Goal: Check status: Check status

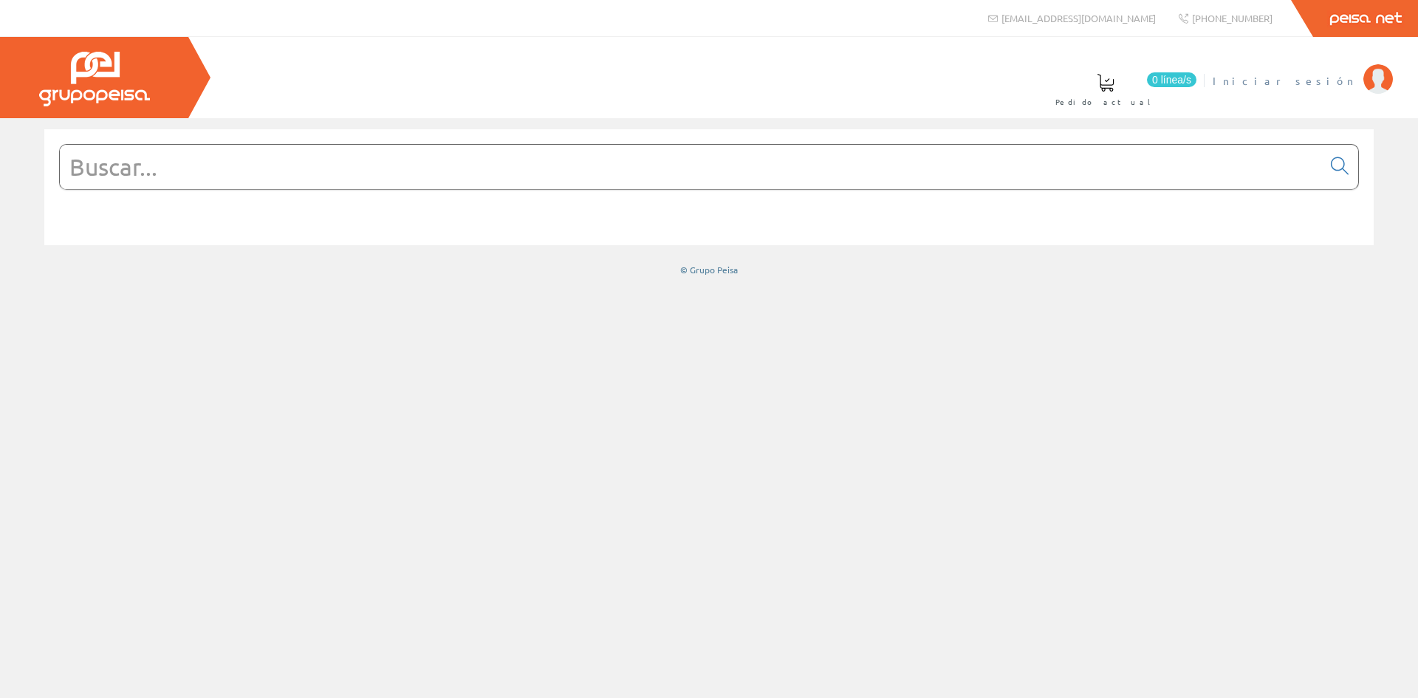
click at [1348, 85] on span "Iniciar sesión" at bounding box center [1284, 80] width 143 height 15
click at [1354, 84] on span "[DATE][PERSON_NAME]" at bounding box center [1263, 80] width 186 height 15
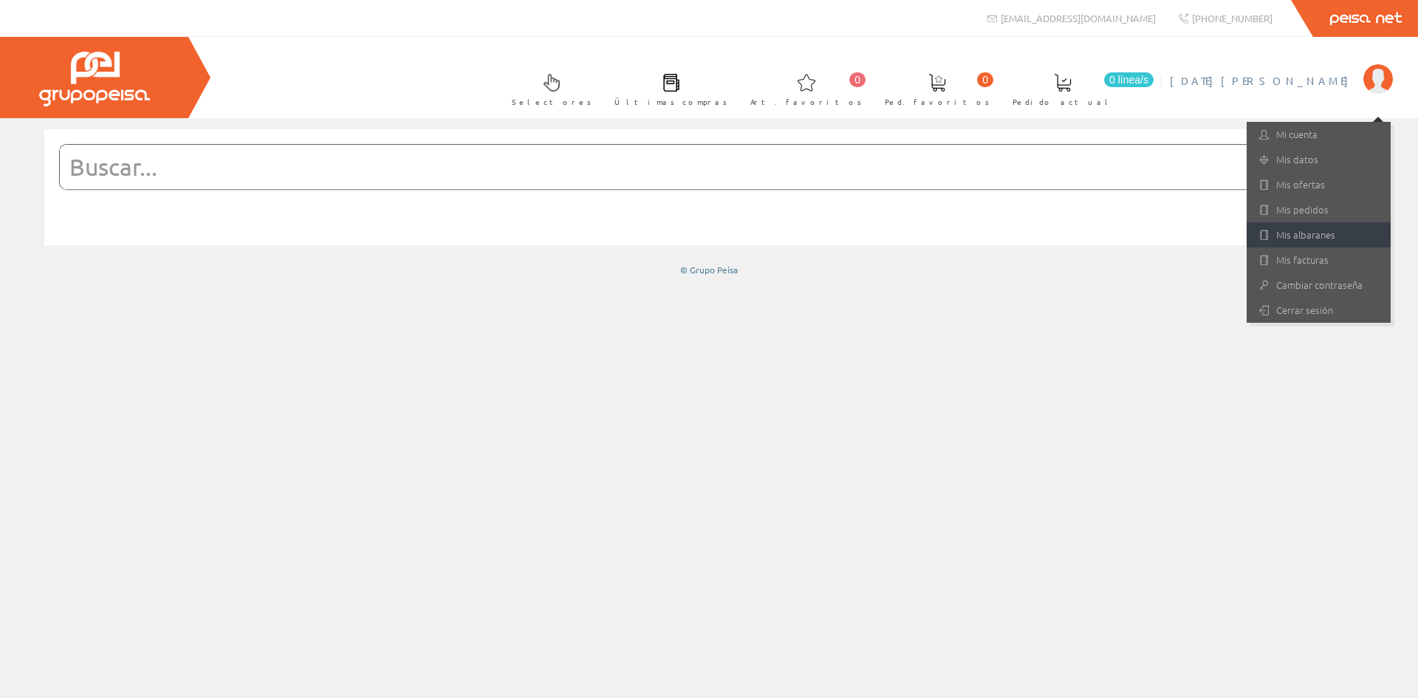
click at [1309, 227] on link "Mis albaranes" at bounding box center [1319, 234] width 144 height 25
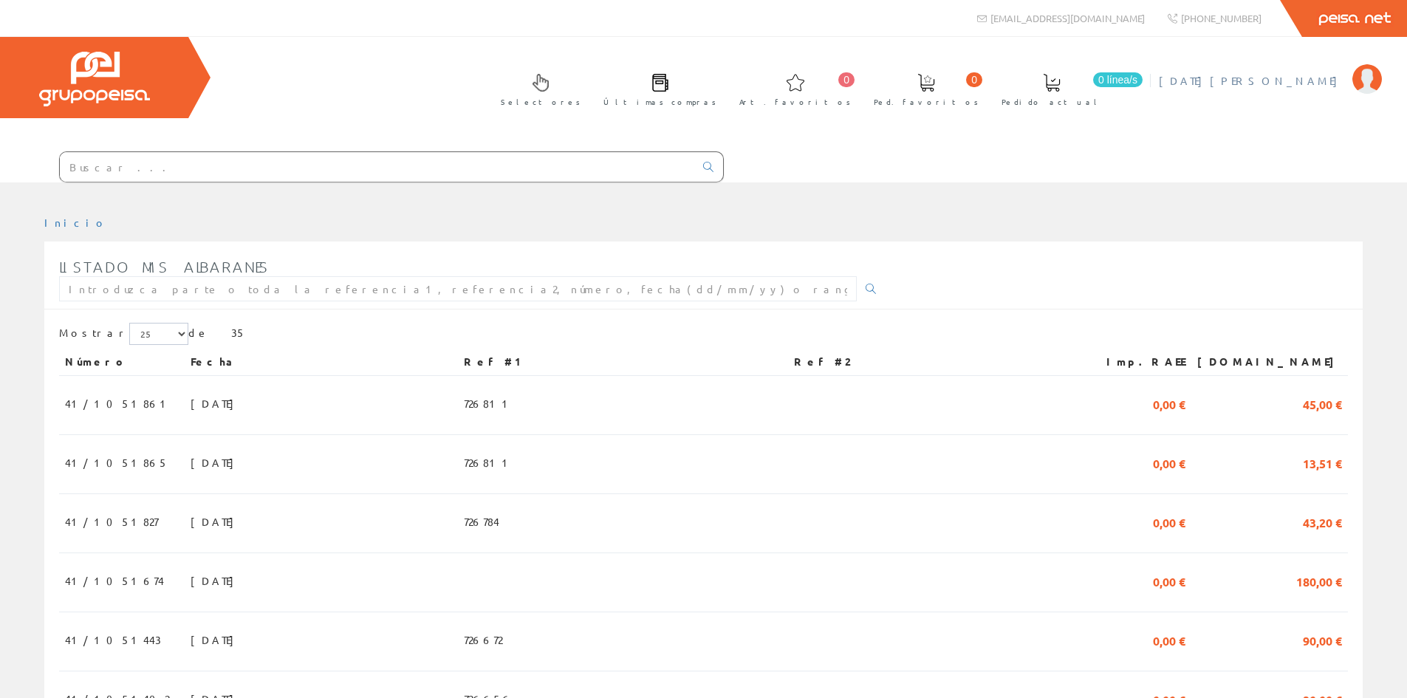
click at [1322, 83] on span "[DATE][PERSON_NAME]" at bounding box center [1252, 80] width 186 height 15
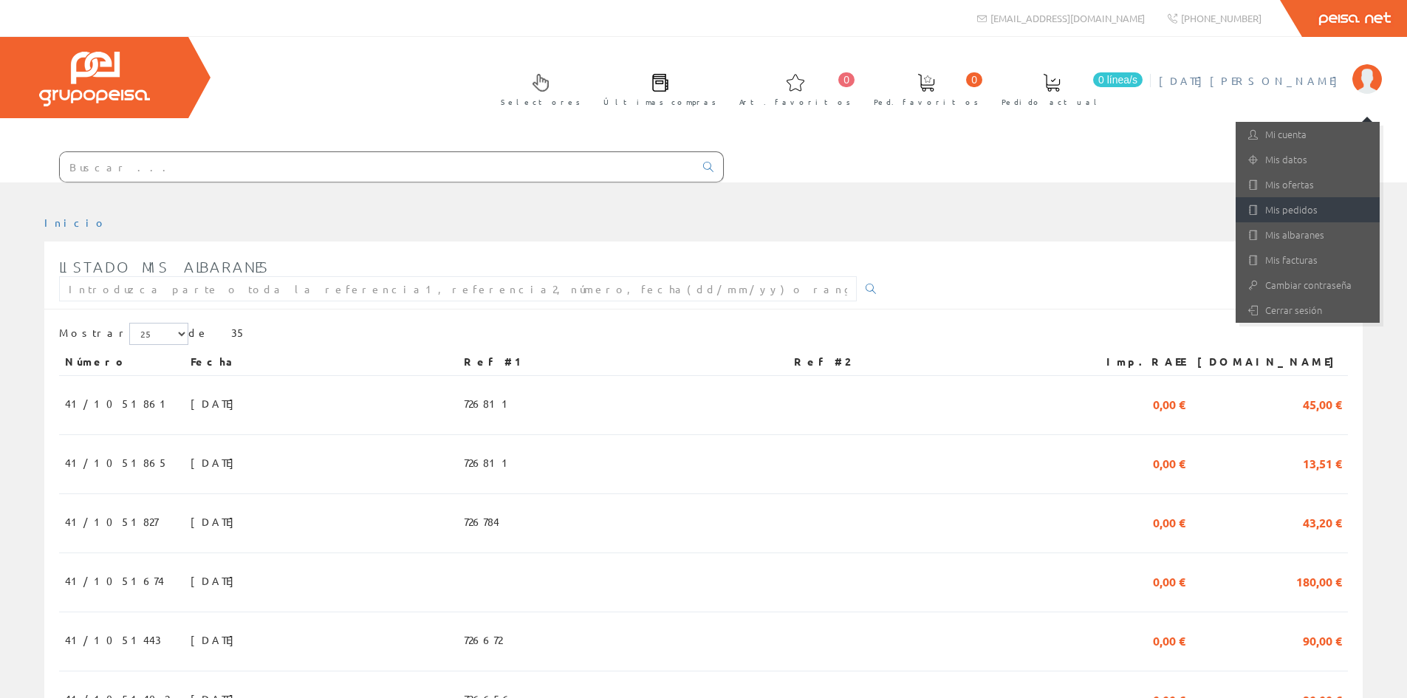
click at [1295, 200] on link "Mis pedidos" at bounding box center [1308, 209] width 144 height 25
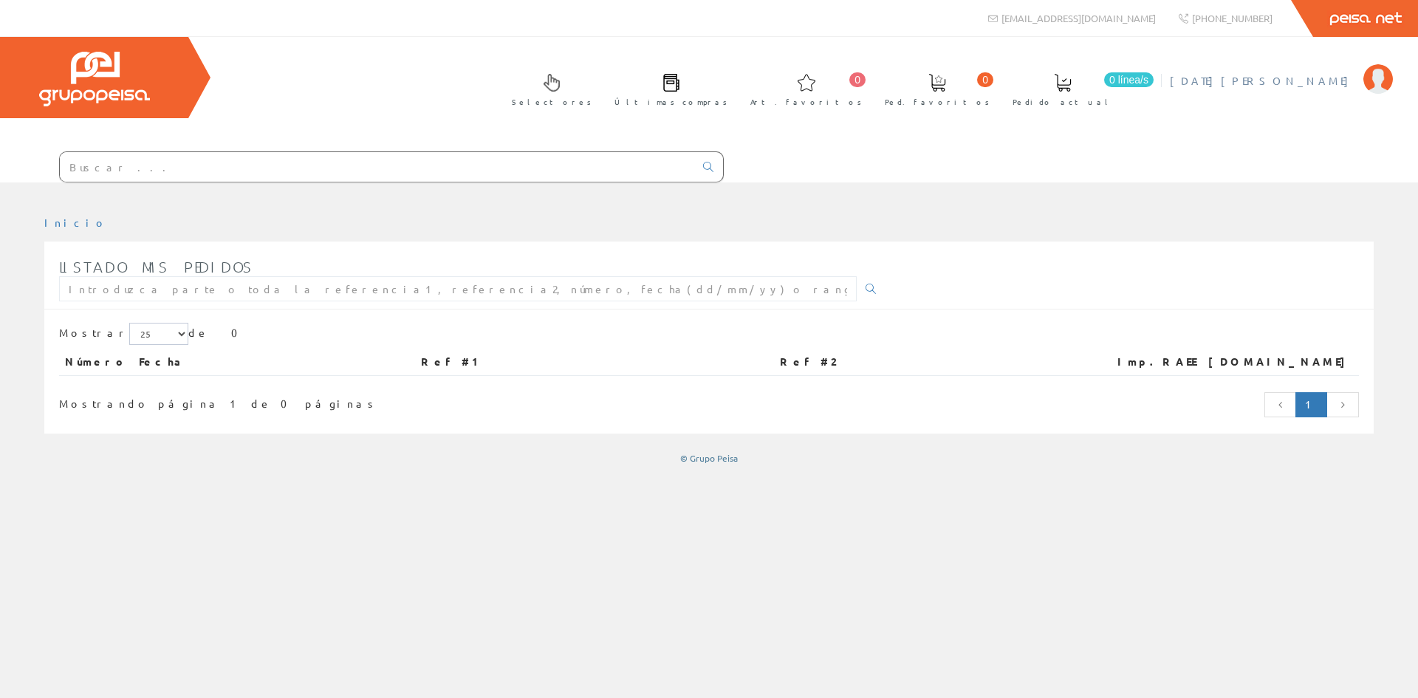
click at [1321, 82] on span "[DATE][PERSON_NAME]" at bounding box center [1263, 80] width 186 height 15
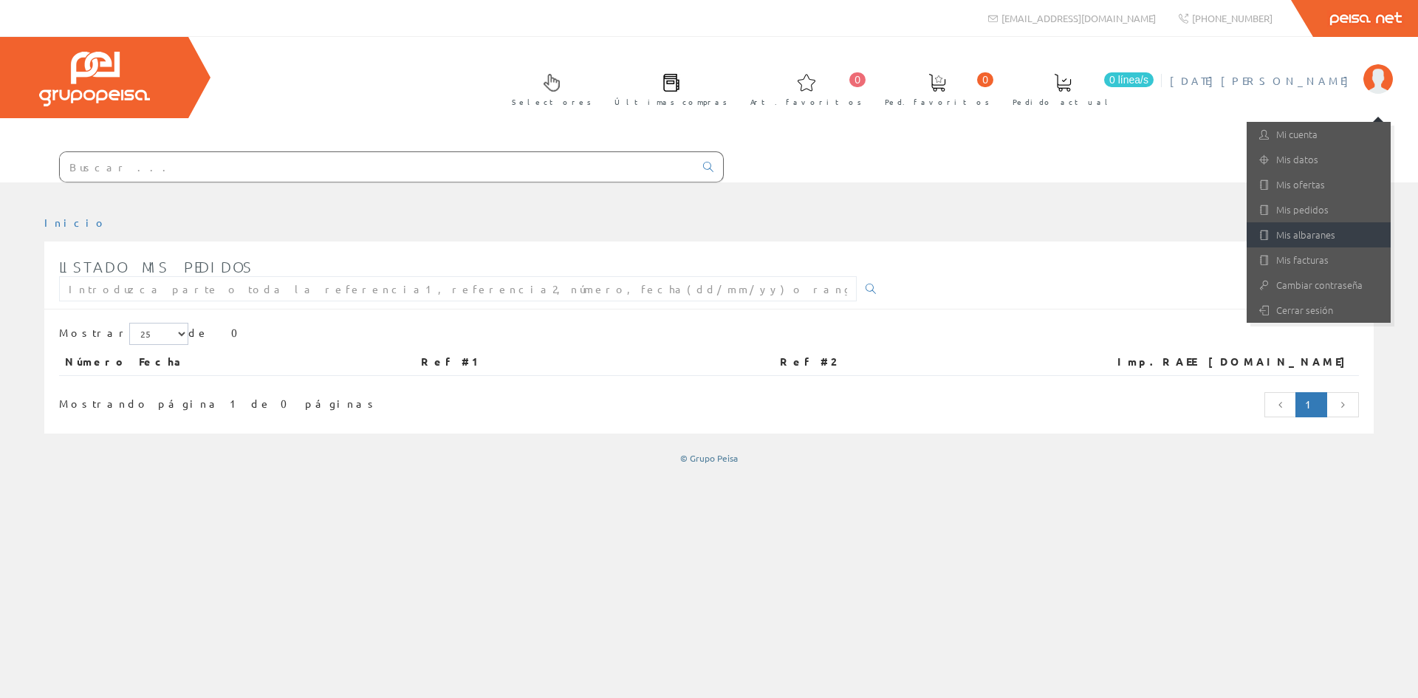
click at [1315, 234] on link "Mis albaranes" at bounding box center [1319, 234] width 144 height 25
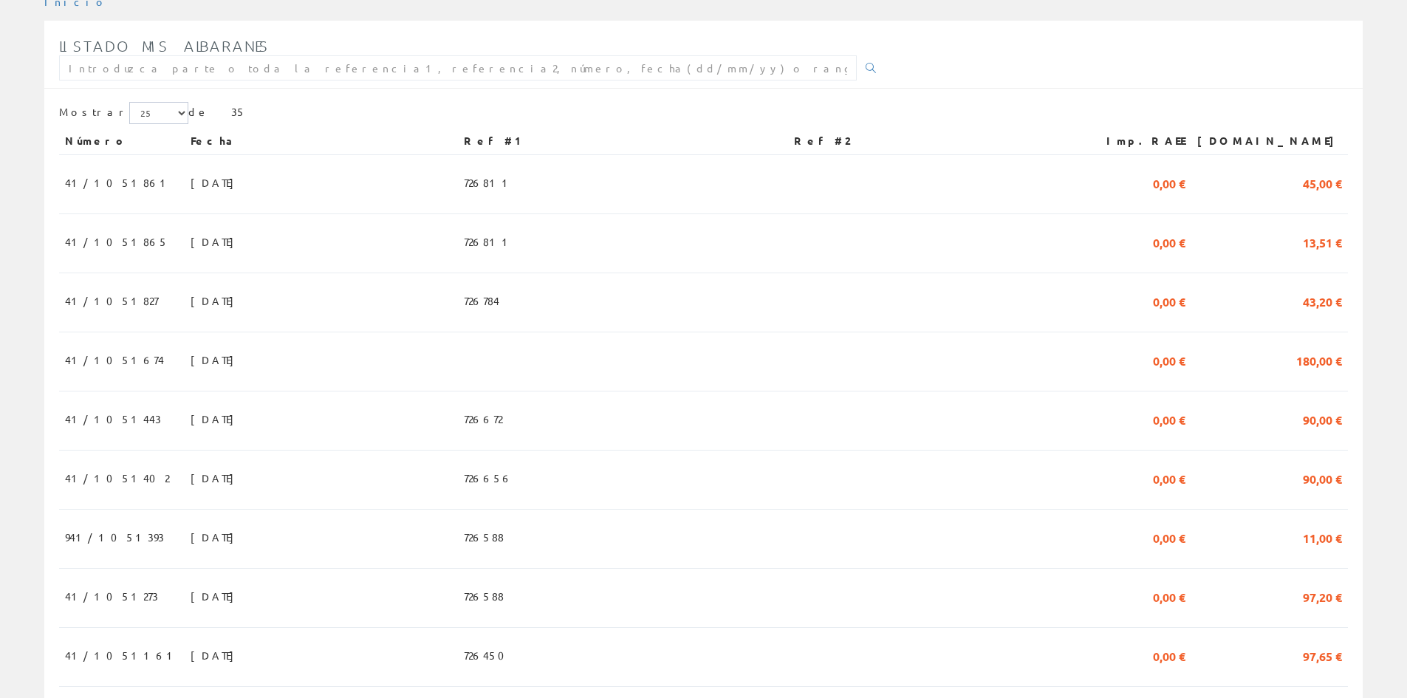
scroll to position [222, 0]
click at [92, 305] on span "41/1051827" at bounding box center [111, 299] width 93 height 25
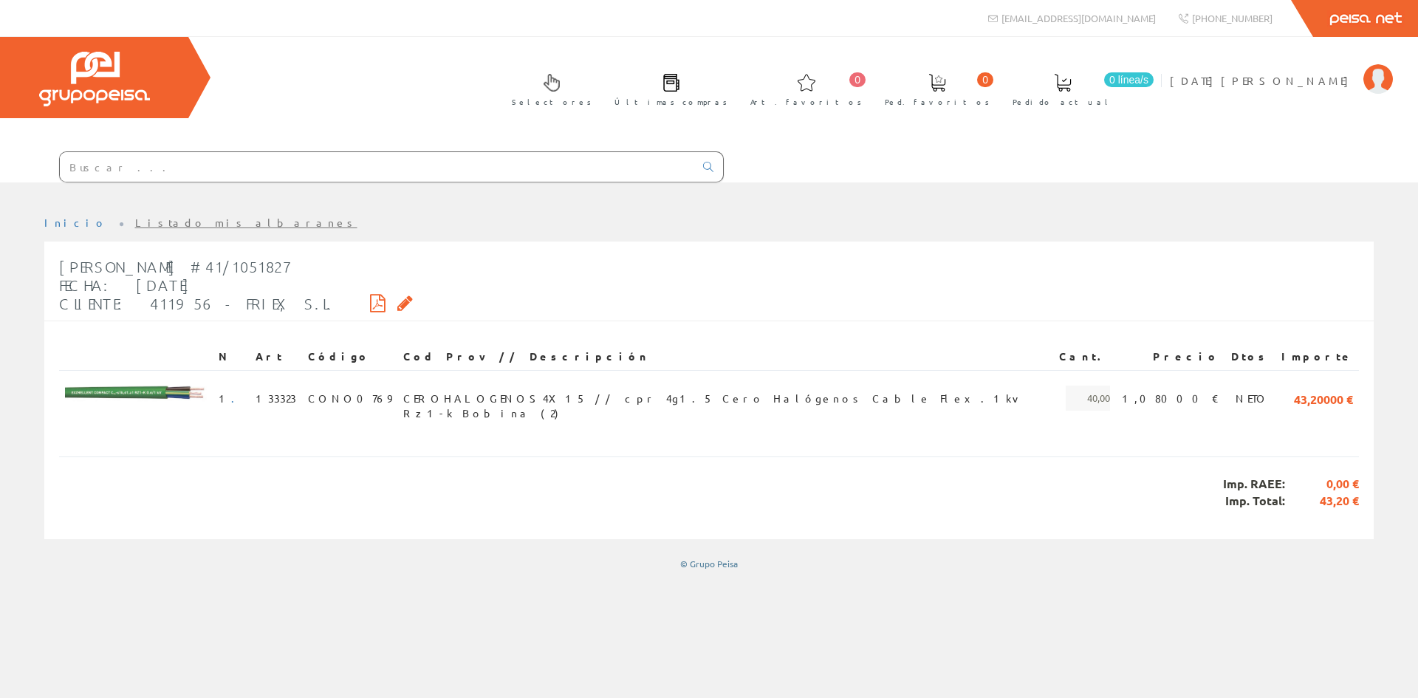
click at [370, 299] on icon at bounding box center [378, 303] width 16 height 10
click at [1321, 81] on span "[DATE][PERSON_NAME]" at bounding box center [1263, 80] width 186 height 15
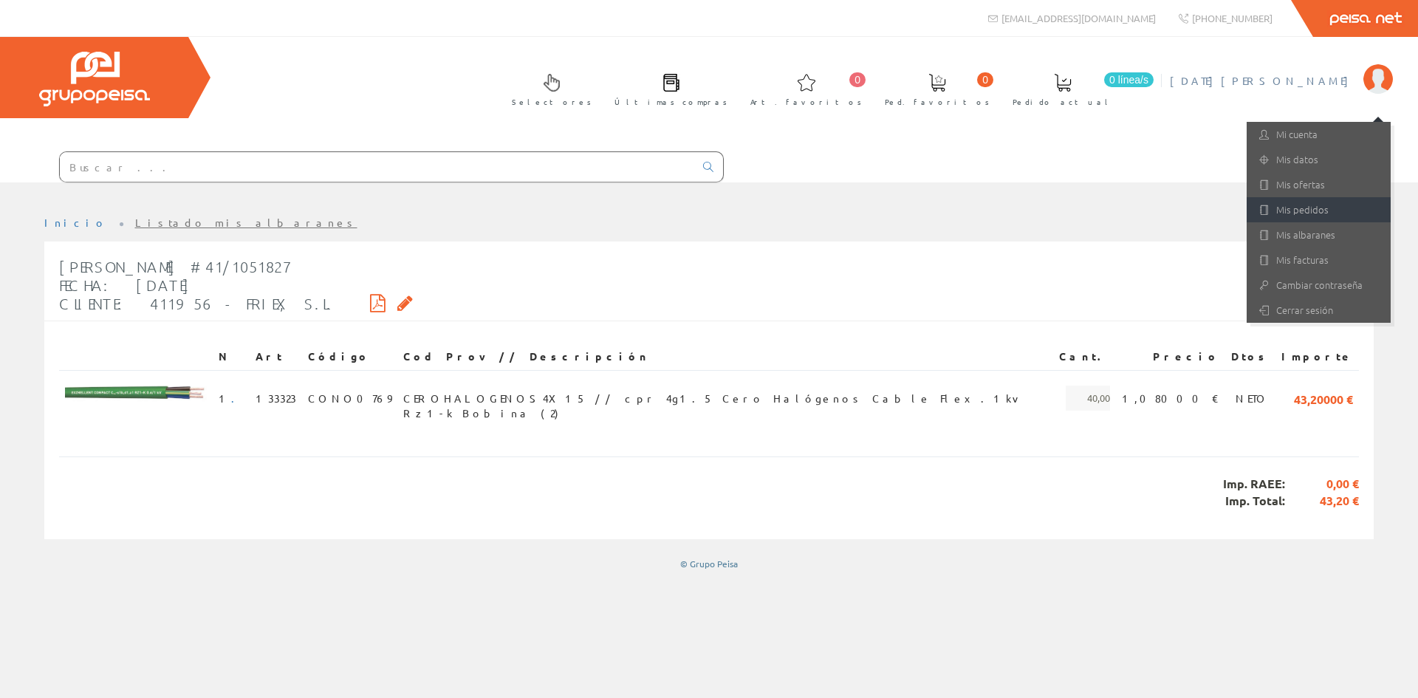
click at [1292, 204] on link "Mis pedidos" at bounding box center [1319, 209] width 144 height 25
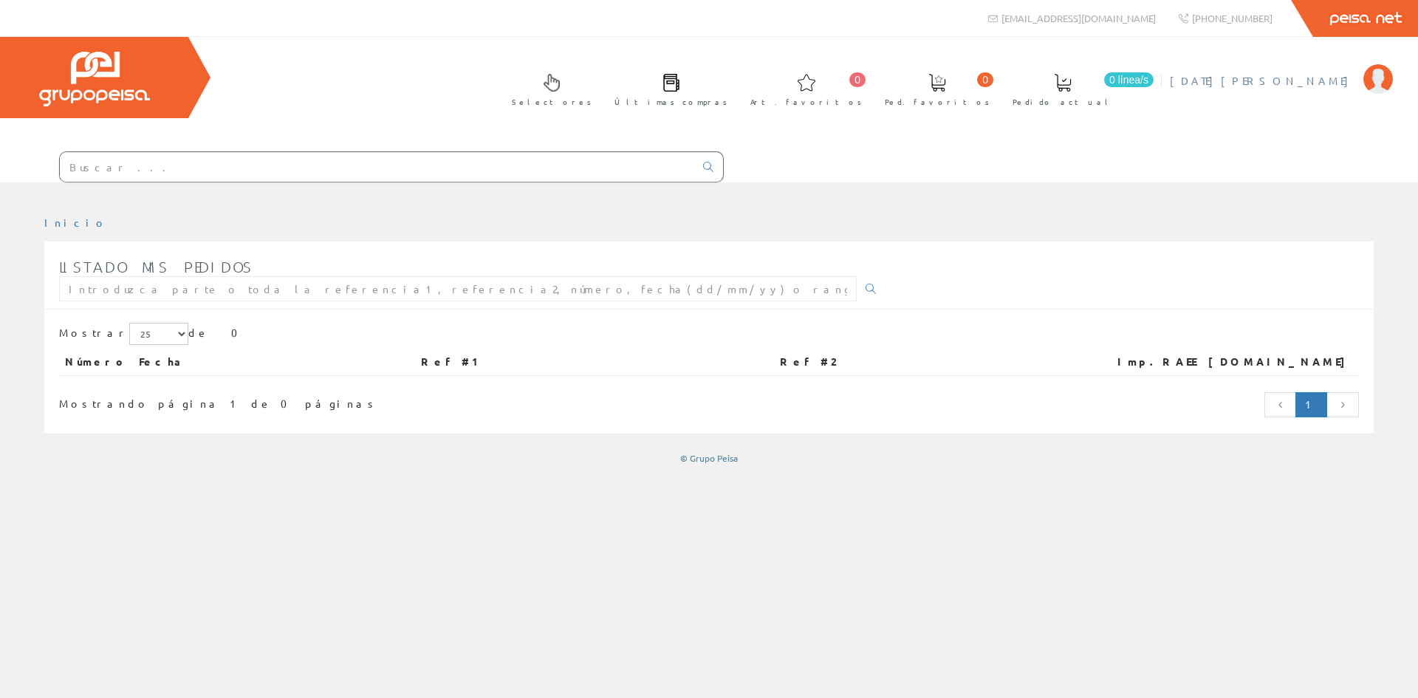
click at [1322, 85] on span "[DATE][PERSON_NAME]" at bounding box center [1263, 80] width 186 height 15
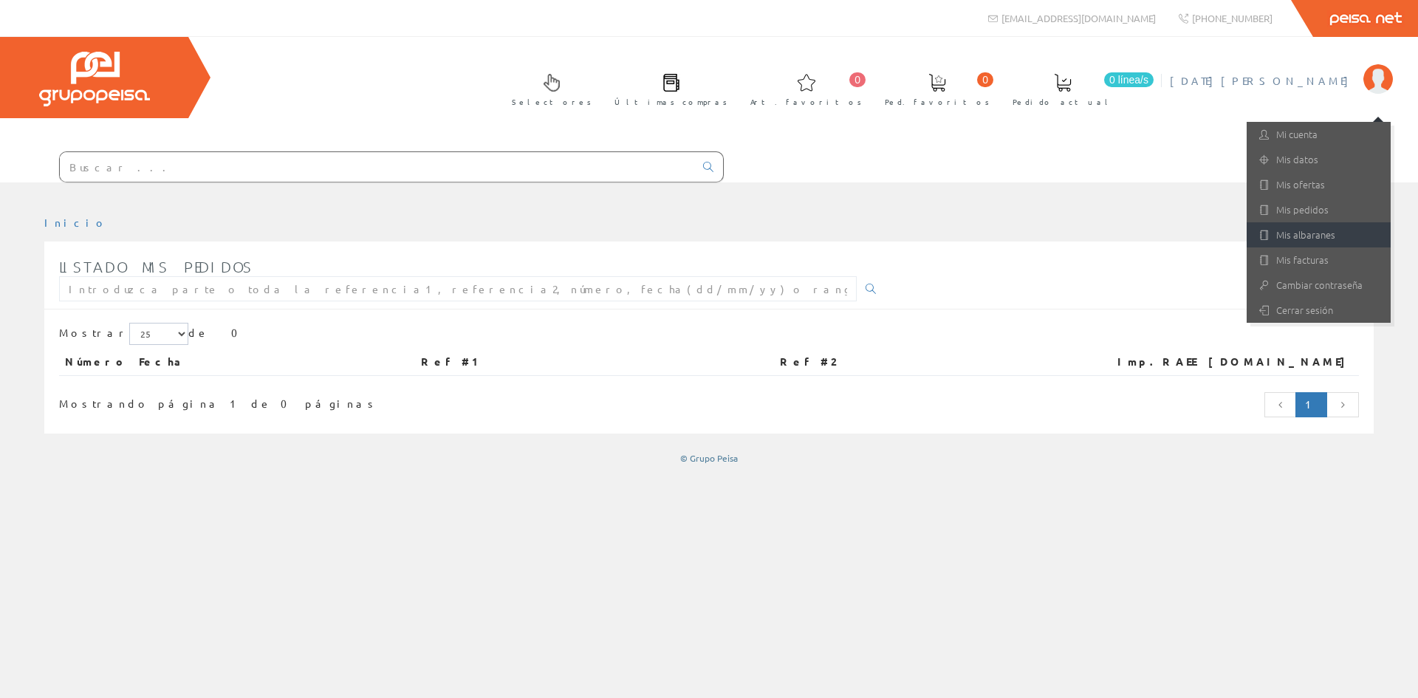
click at [1304, 232] on link "Mis albaranes" at bounding box center [1319, 234] width 144 height 25
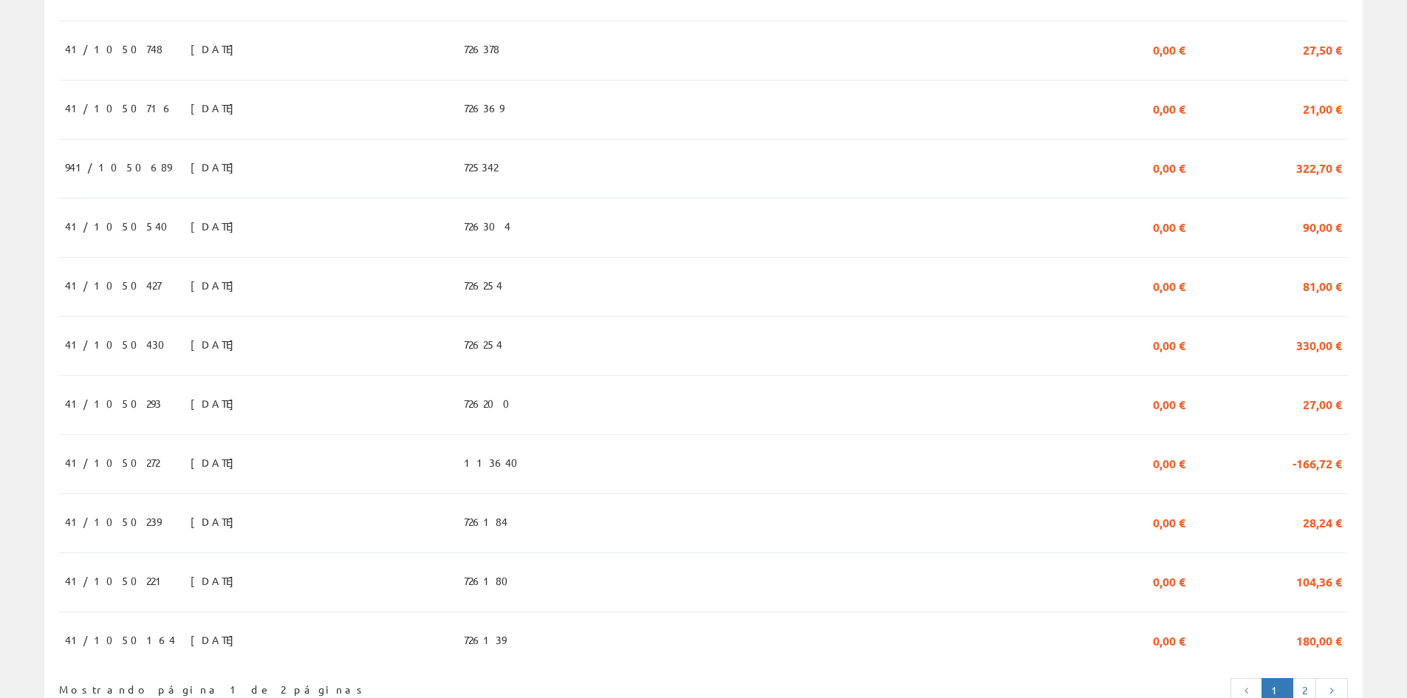
scroll to position [1264, 0]
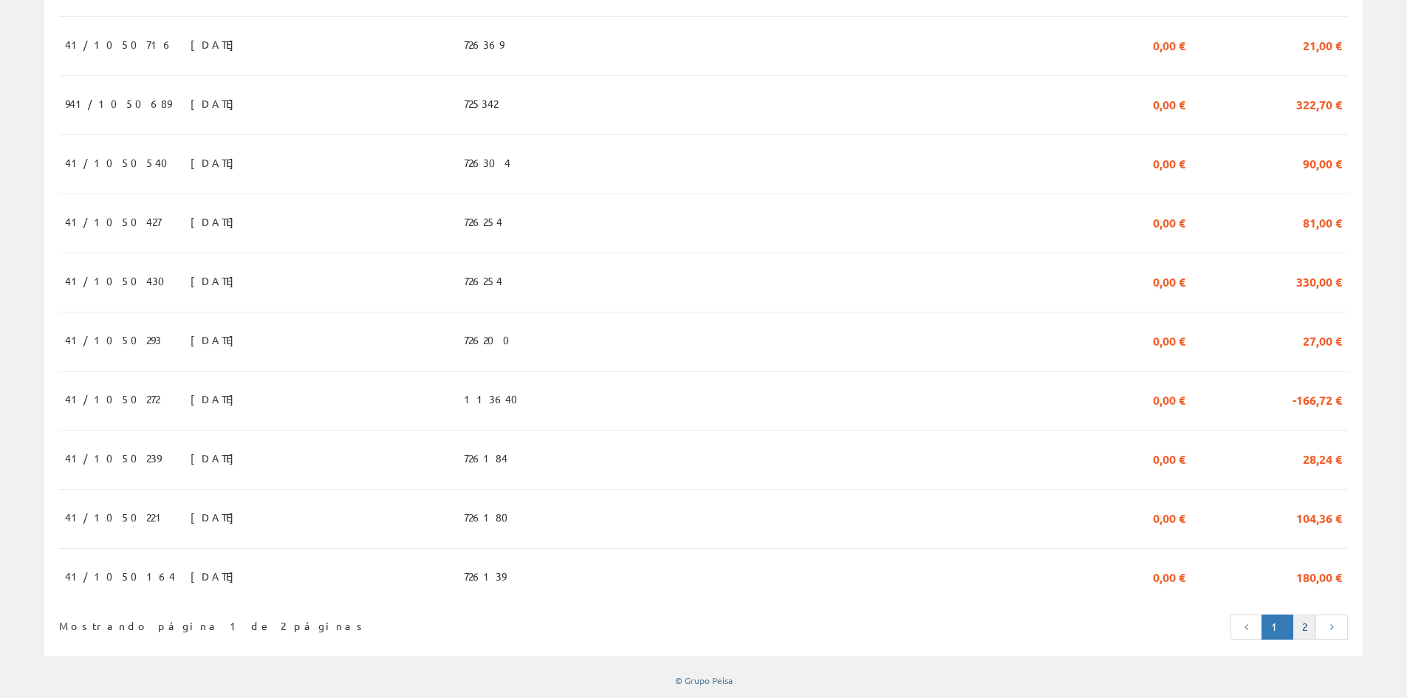
click at [1305, 627] on link "2" at bounding box center [1305, 627] width 24 height 25
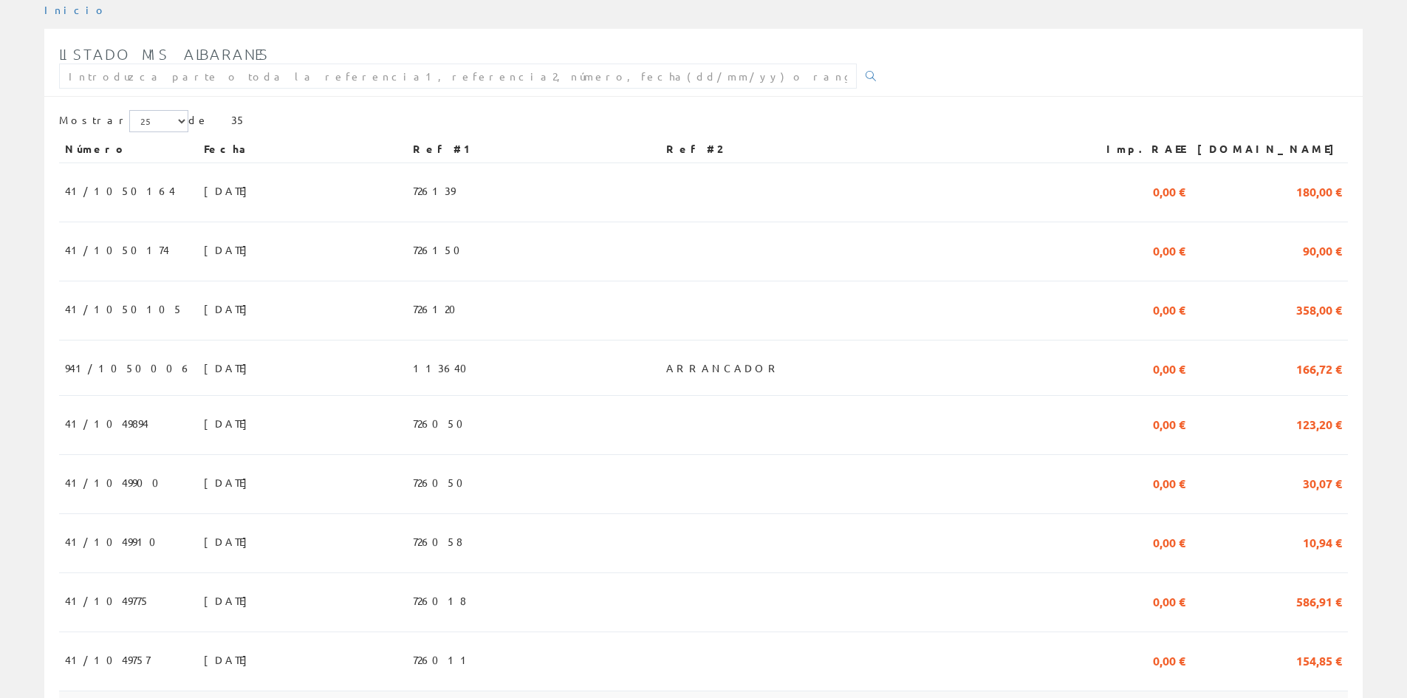
scroll to position [362, 0]
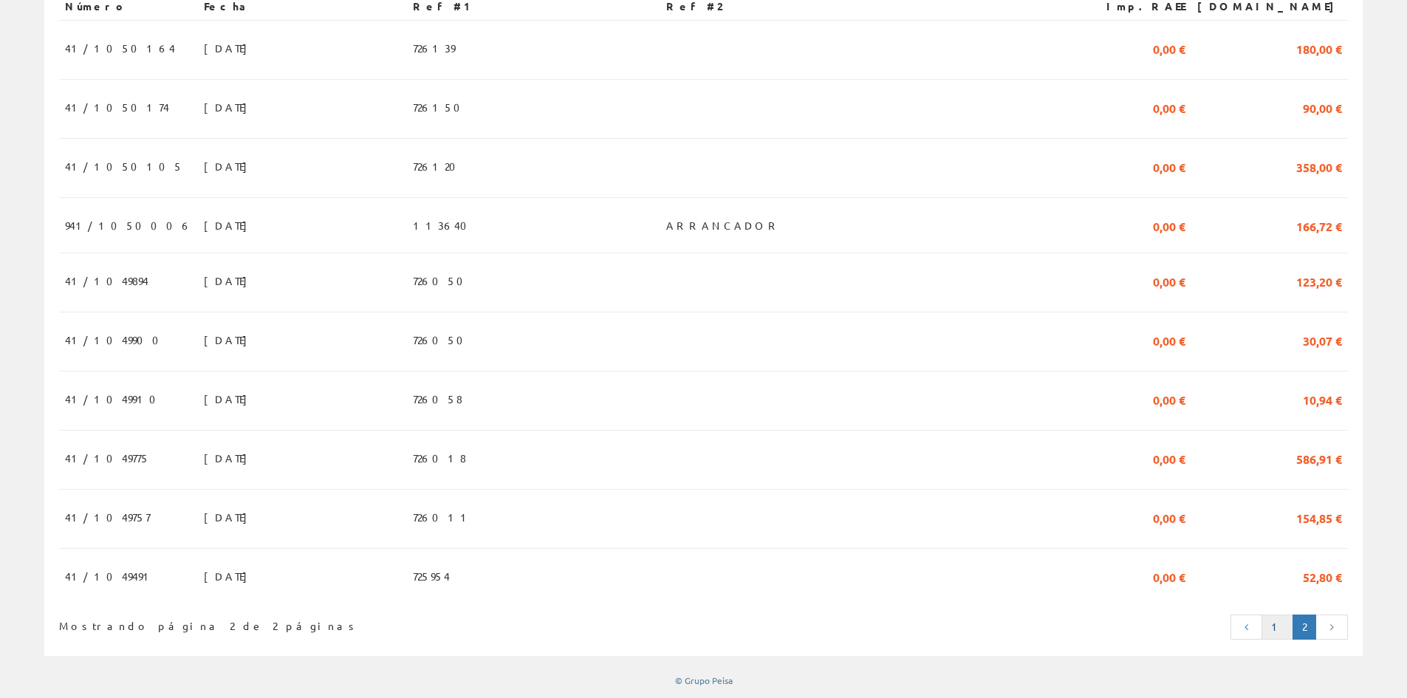
click at [1275, 622] on link "1" at bounding box center [1278, 627] width 32 height 25
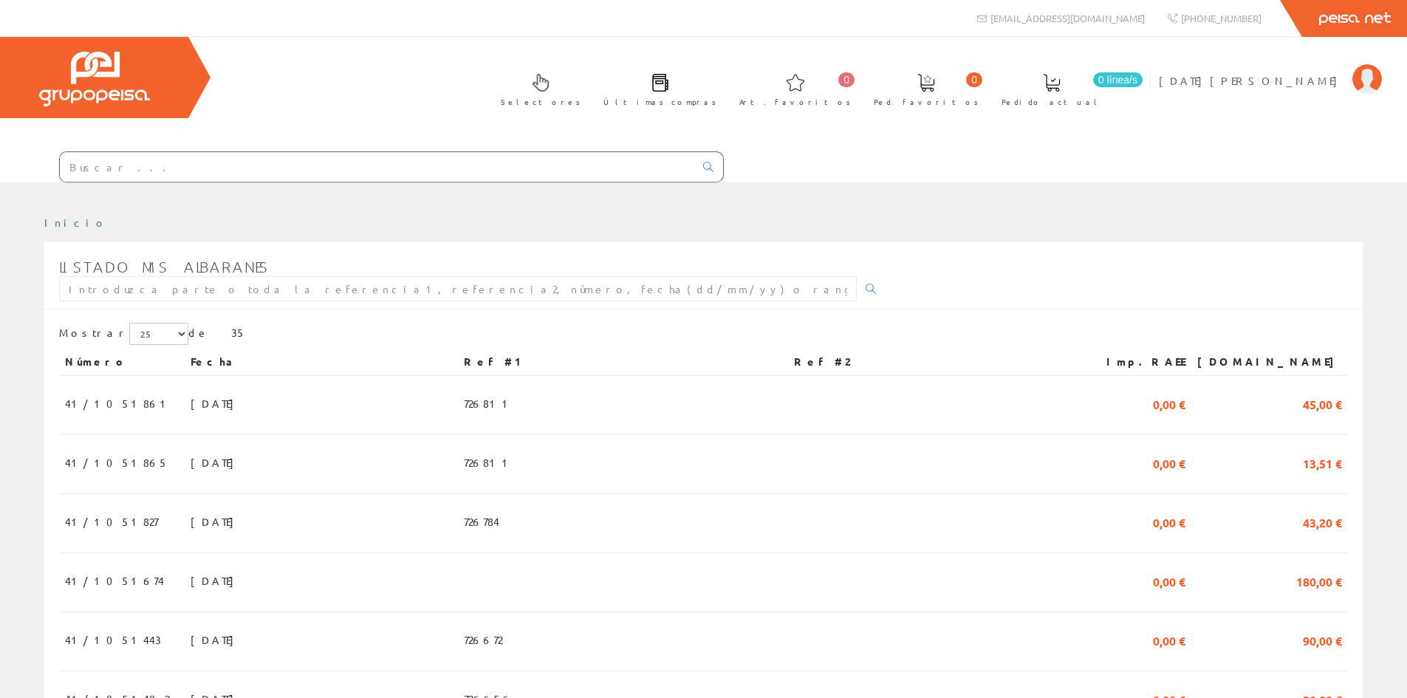
click at [669, 87] on span at bounding box center [660, 83] width 18 height 18
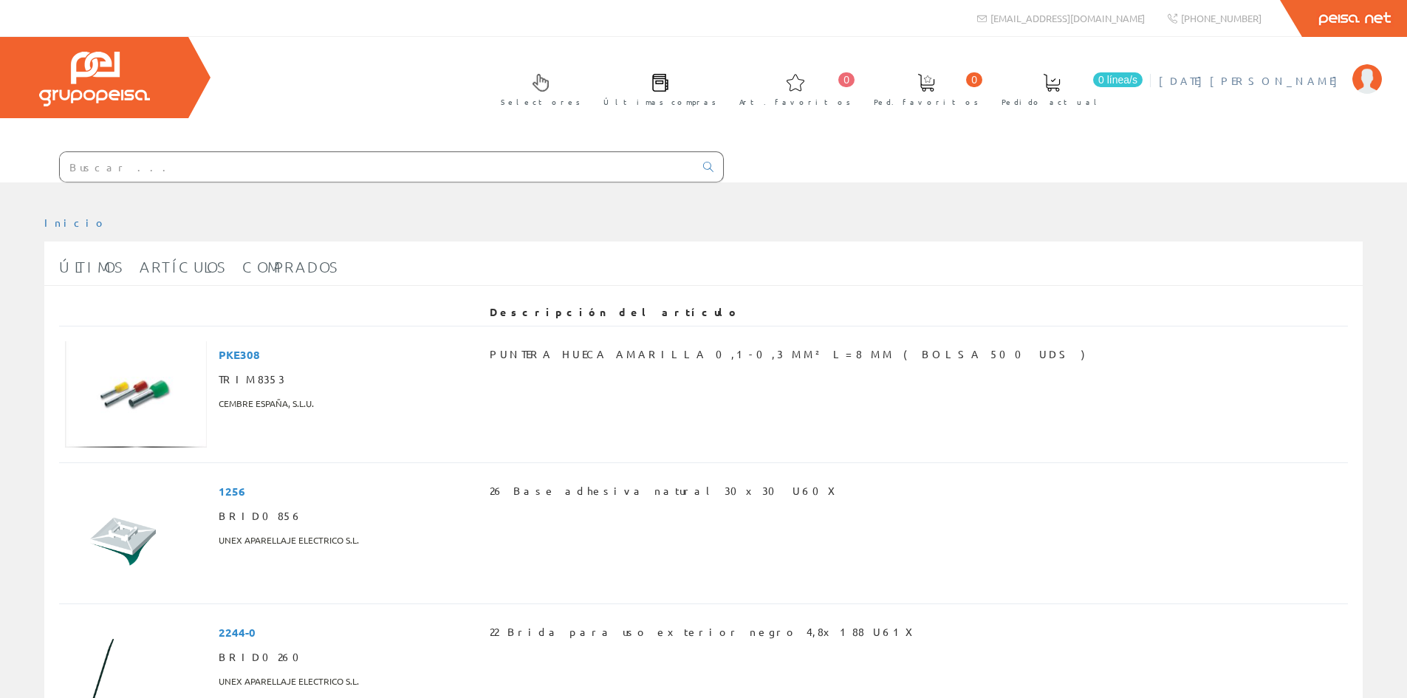
click at [1295, 87] on span "[DATE][PERSON_NAME]" at bounding box center [1252, 80] width 186 height 15
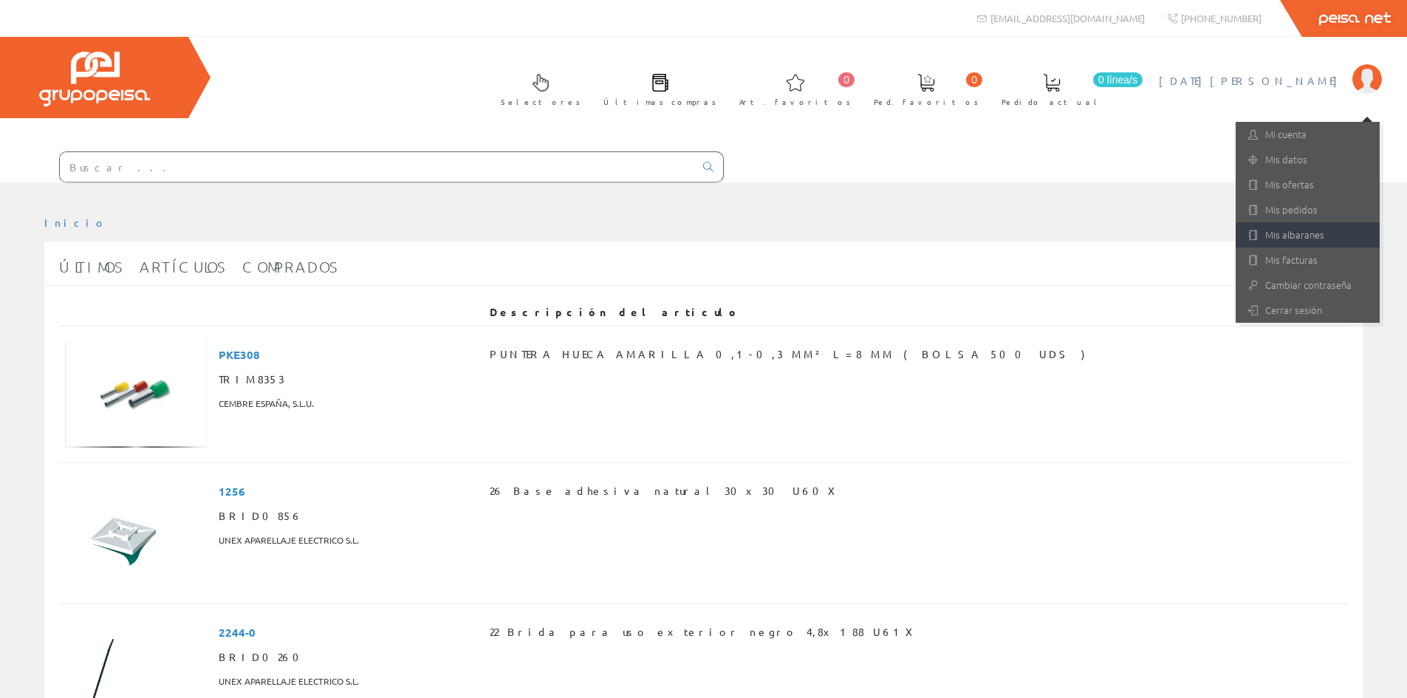
click at [1291, 230] on link "Mis albaranes" at bounding box center [1308, 234] width 144 height 25
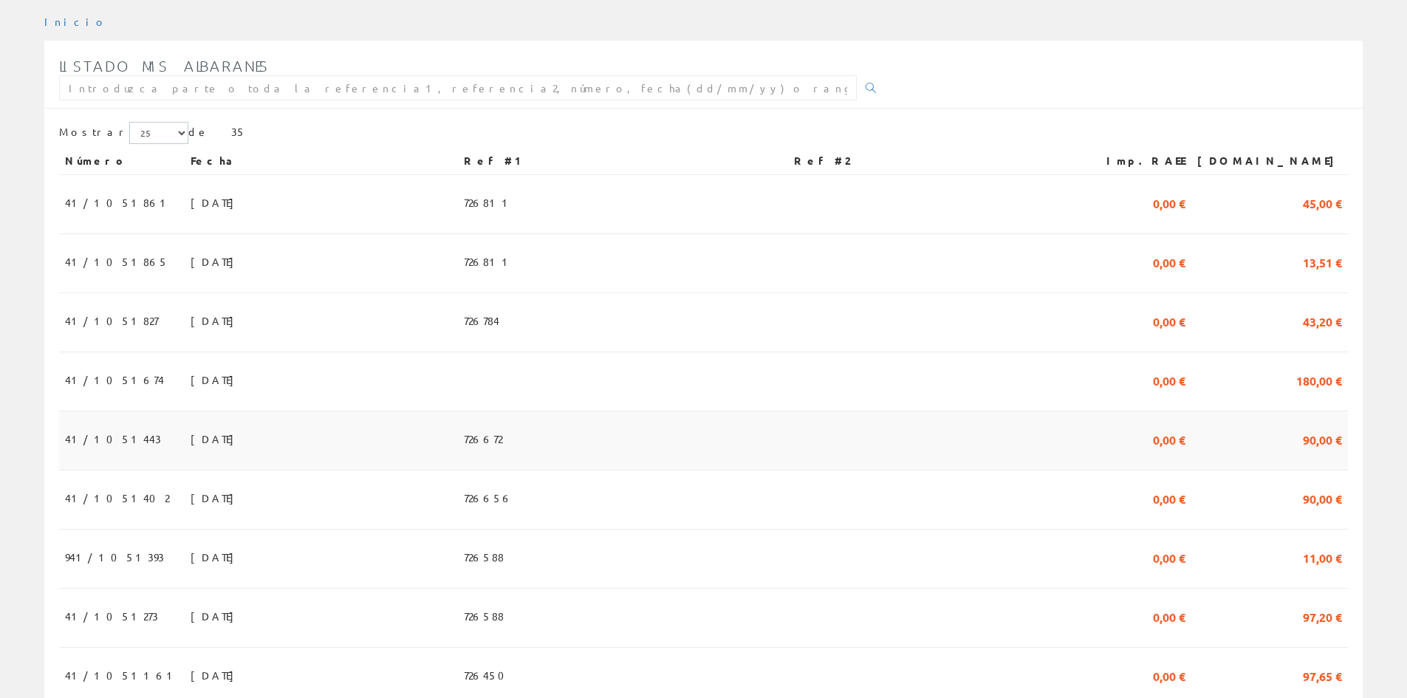
scroll to position [148, 0]
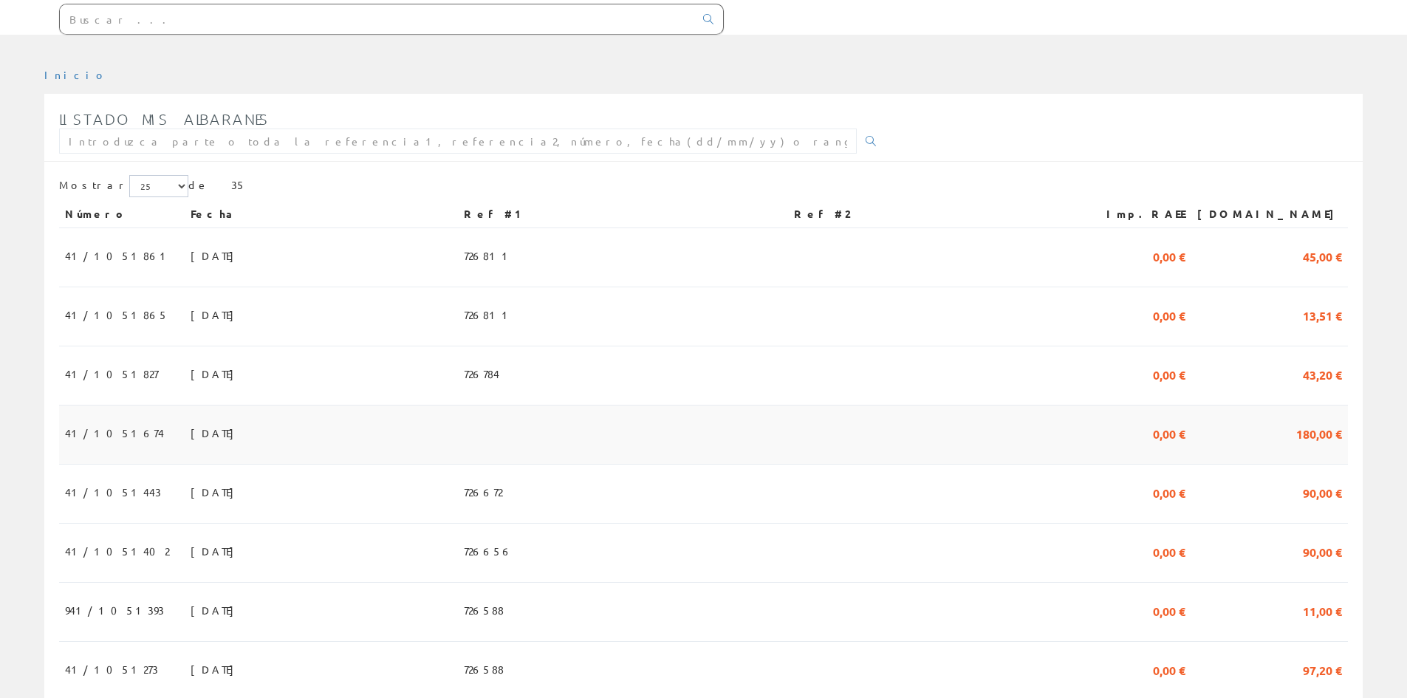
click at [216, 437] on td "[DATE]" at bounding box center [321, 435] width 273 height 59
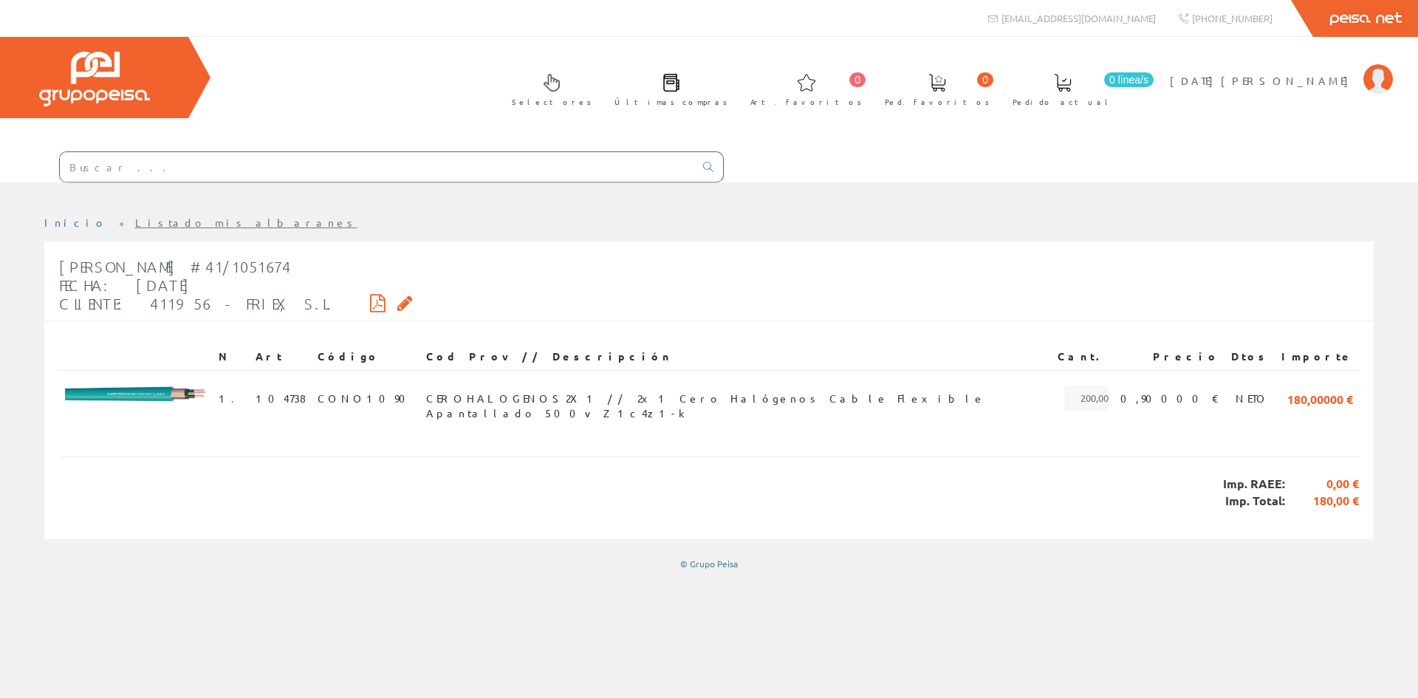
click at [397, 304] on icon at bounding box center [405, 303] width 16 height 10
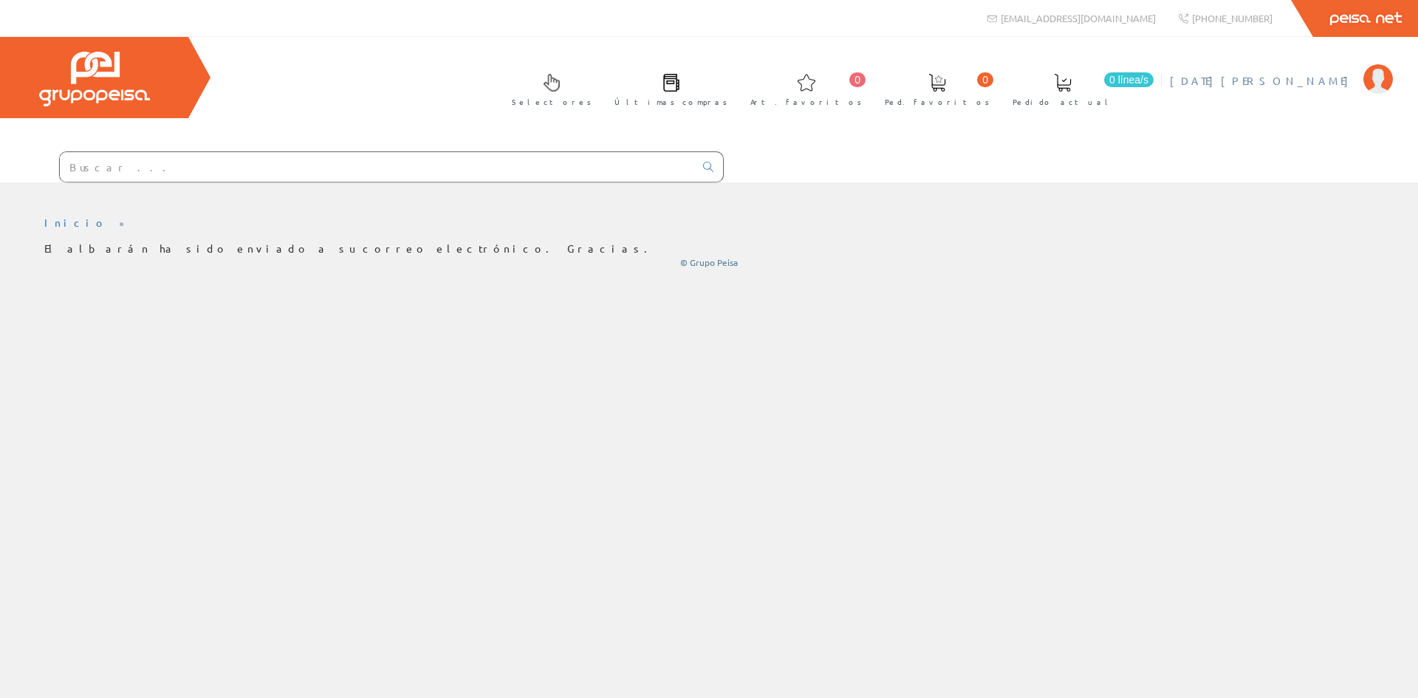
click at [1335, 80] on span "[DATE][PERSON_NAME]" at bounding box center [1263, 80] width 186 height 15
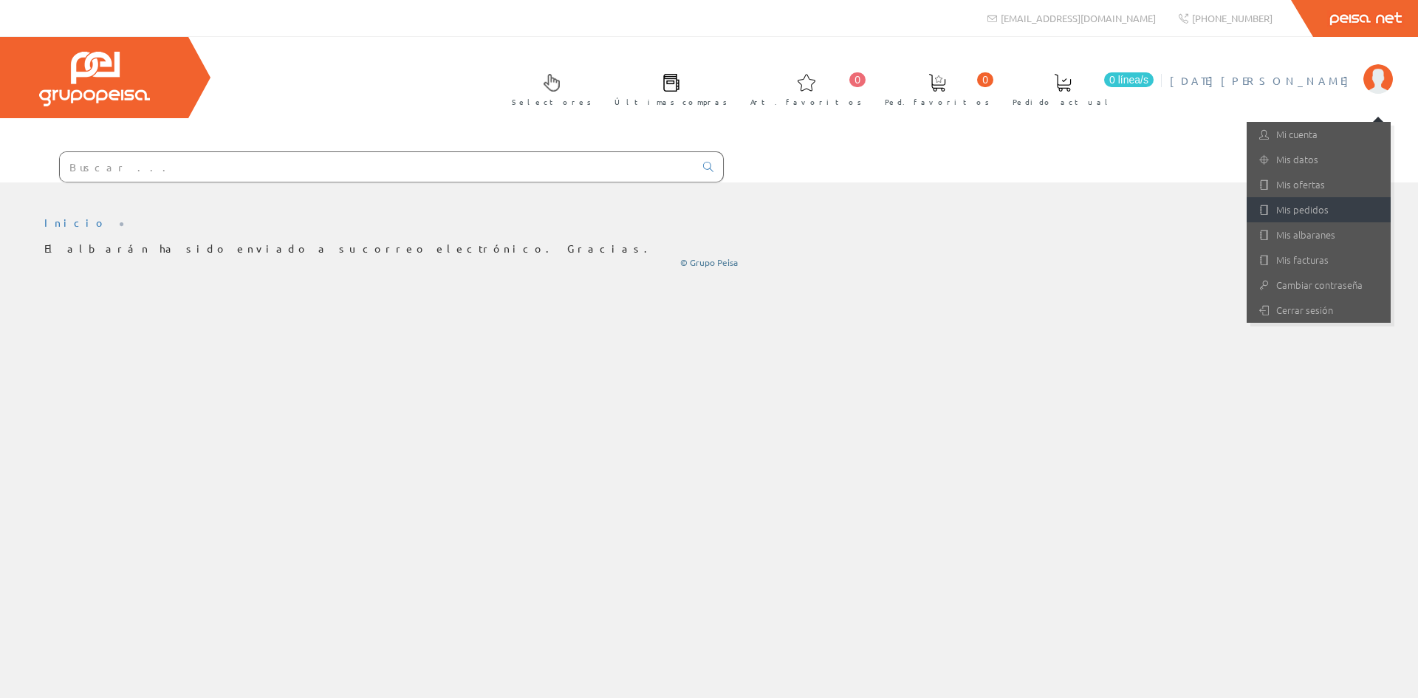
click at [1301, 213] on link "Mis pedidos" at bounding box center [1319, 209] width 144 height 25
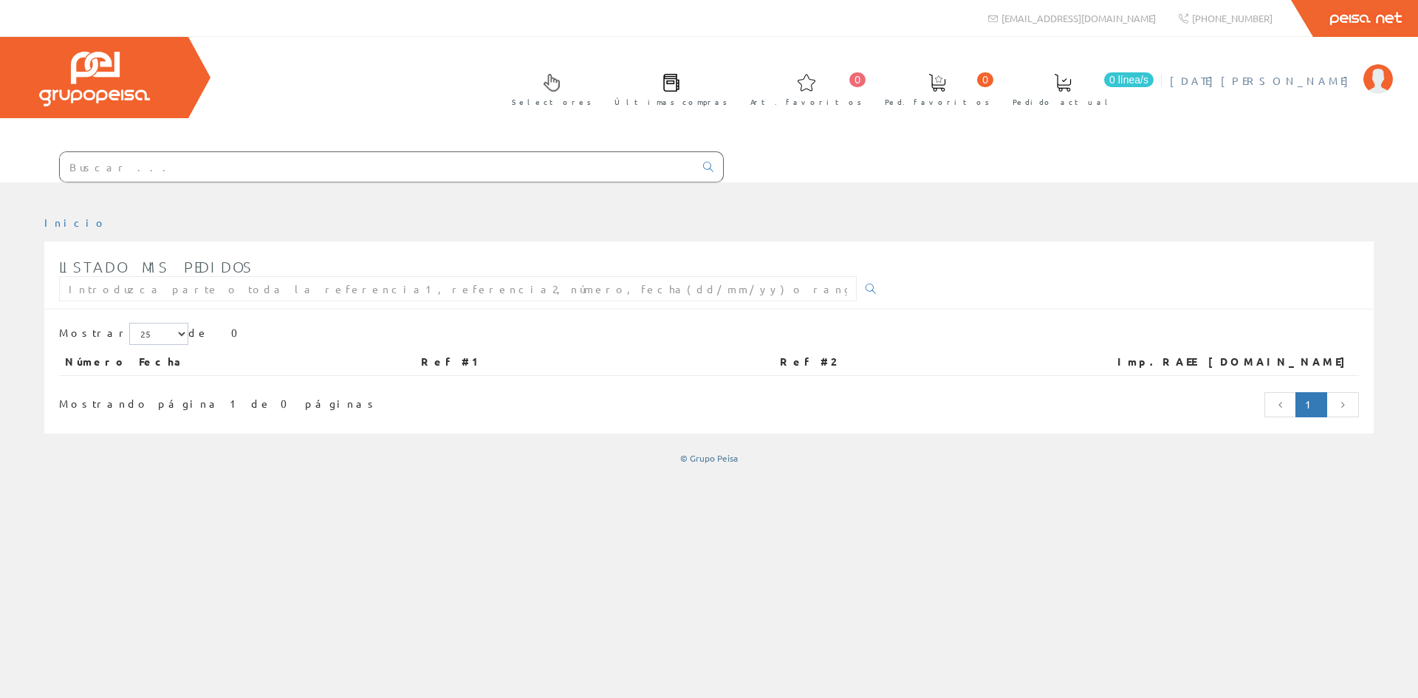
click at [1309, 86] on span "[DATE][PERSON_NAME]" at bounding box center [1263, 80] width 186 height 15
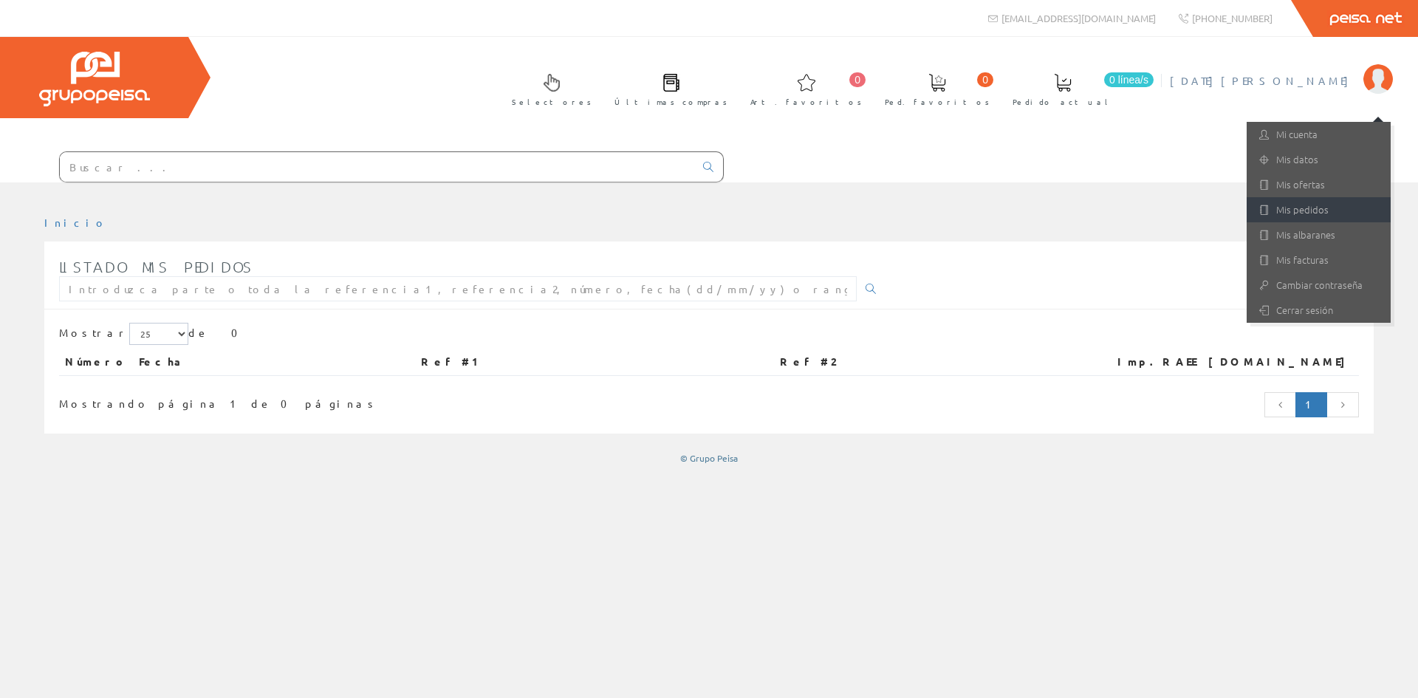
click at [1301, 213] on link "Mis pedidos" at bounding box center [1319, 209] width 144 height 25
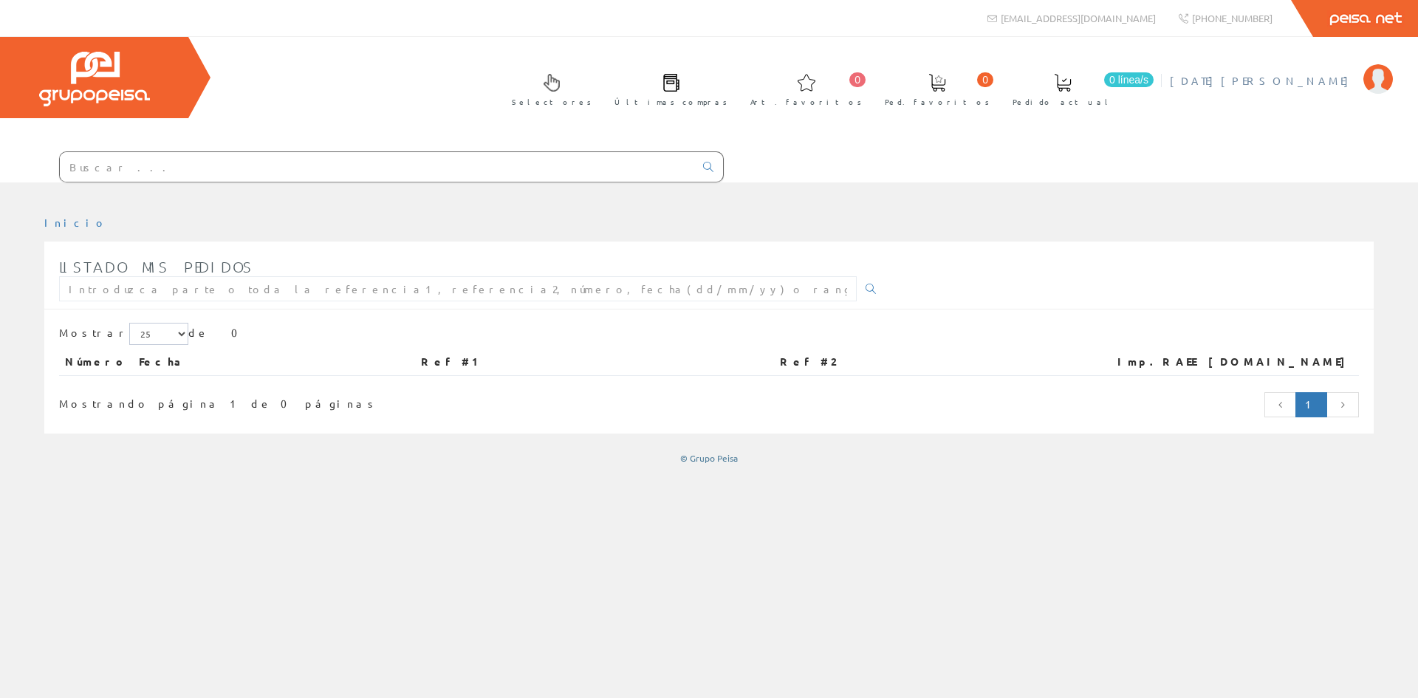
click at [1317, 88] on li "[DATE][PERSON_NAME] Mi cuenta Mis datos Mis ofertas Mis pedidos Mis albaranes M…" at bounding box center [1281, 89] width 230 height 57
click at [1312, 78] on span "[DATE][PERSON_NAME]" at bounding box center [1263, 80] width 186 height 15
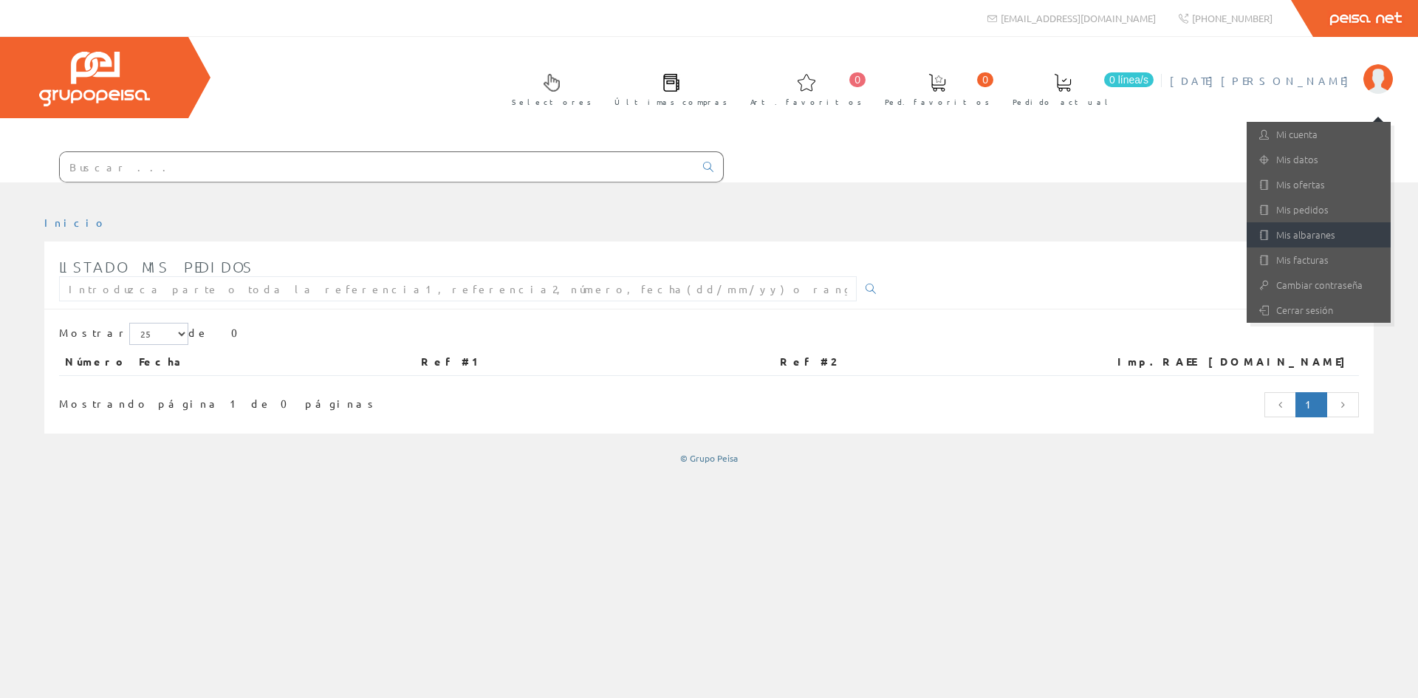
click at [1310, 230] on link "Mis albaranes" at bounding box center [1319, 234] width 144 height 25
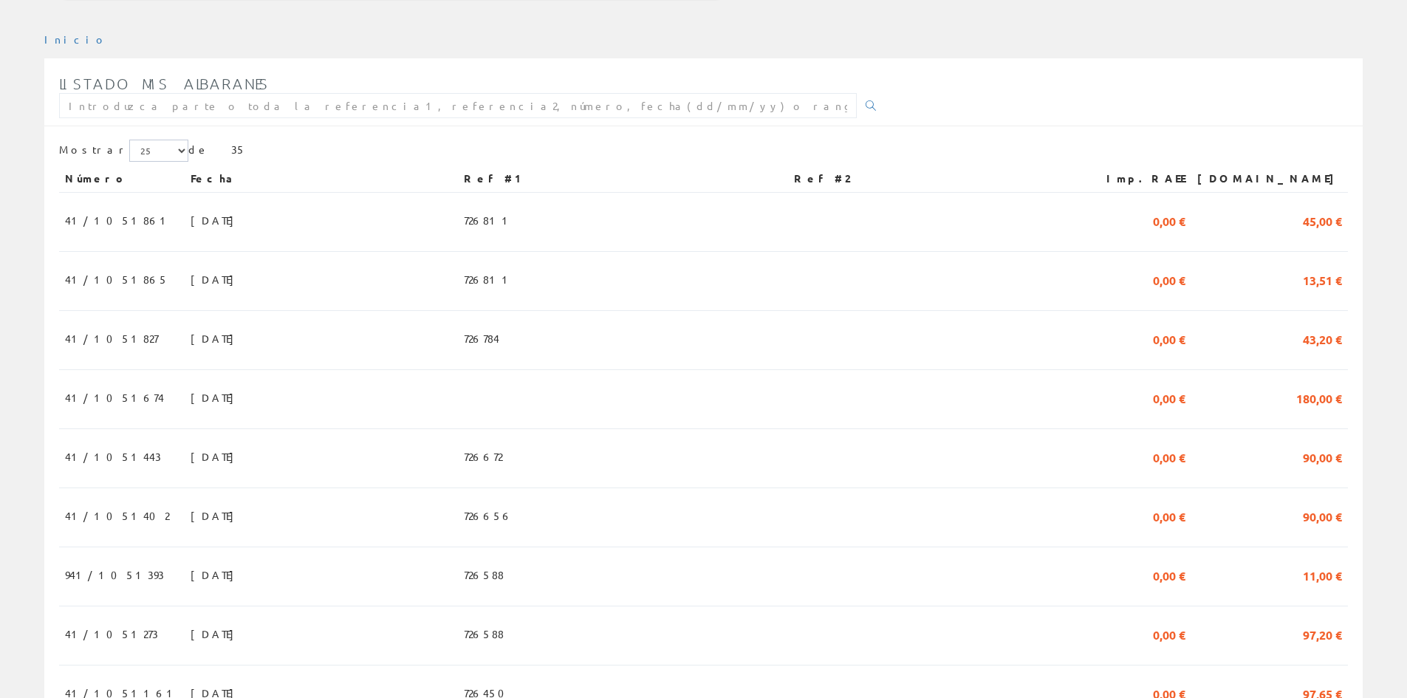
scroll to position [222, 0]
